Goal: Information Seeking & Learning: Find specific page/section

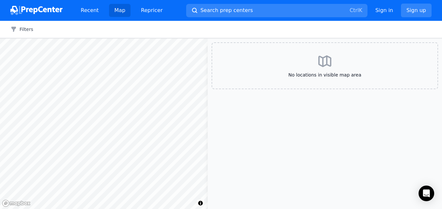
click at [209, 78] on div "Map © Mapbox © OpenStreetMap Improve this map No locations in visible map area" at bounding box center [221, 123] width 442 height 171
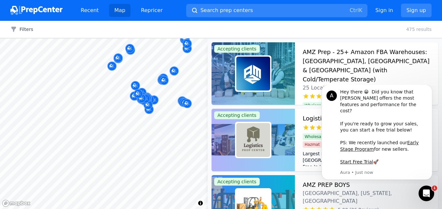
click at [163, 105] on body "Recent Map Repricer Search prep centers Ctrl K Open main menu Sign in Sign up F…" at bounding box center [221, 104] width 442 height 209
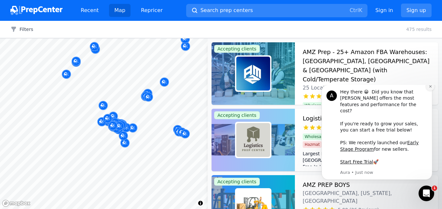
click at [430, 91] on button "Dismiss notification" at bounding box center [430, 86] width 8 height 8
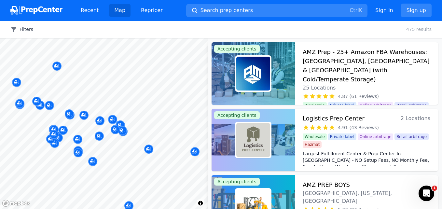
click at [26, 30] on button "Filters" at bounding box center [21, 29] width 23 height 7
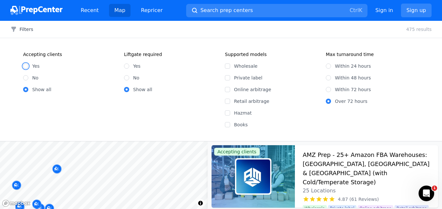
click at [26, 66] on input "Yes" at bounding box center [25, 65] width 5 height 5
radio input "true"
click at [227, 65] on input "Wholesale" at bounding box center [227, 65] width 5 height 5
checkbox input "true"
click at [229, 89] on input "Online arbitrage" at bounding box center [227, 89] width 5 height 5
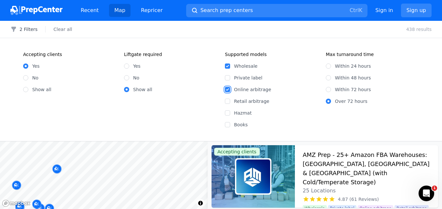
checkbox input "true"
click at [229, 102] on input "Retail arbitrage" at bounding box center [227, 101] width 5 height 5
checkbox input "true"
click at [183, 114] on div "Accepting clients Yes No Show all Liftgate required Yes No Show all" at bounding box center [120, 89] width 194 height 77
click at [29, 31] on button "2 Filters" at bounding box center [23, 29] width 27 height 7
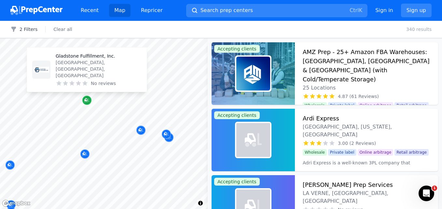
click at [86, 99] on icon "Map marker" at bounding box center [86, 100] width 5 height 7
click at [86, 59] on p "Gladstone Fulfillment, Inc." at bounding box center [99, 56] width 86 height 7
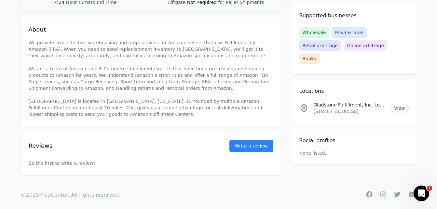
scroll to position [174, 0]
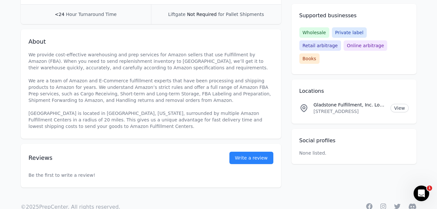
click at [390, 108] on div "Locations Gladstone Fulfillment, Inc. Location [STREET_ADDRESS] View" at bounding box center [354, 101] width 125 height 44
drag, startPoint x: 370, startPoint y: 115, endPoint x: 376, endPoint y: 146, distance: 31.7
click at [376, 146] on div "Supported businesses Wholesale Private label Retail arbitrage Online arbitrage …" at bounding box center [354, 84] width 125 height 160
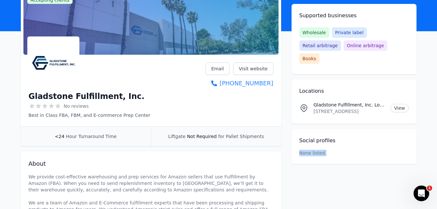
scroll to position [39, 0]
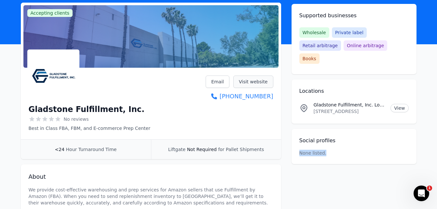
click at [254, 80] on link "Visit website" at bounding box center [253, 82] width 40 height 12
